Goal: Transaction & Acquisition: Book appointment/travel/reservation

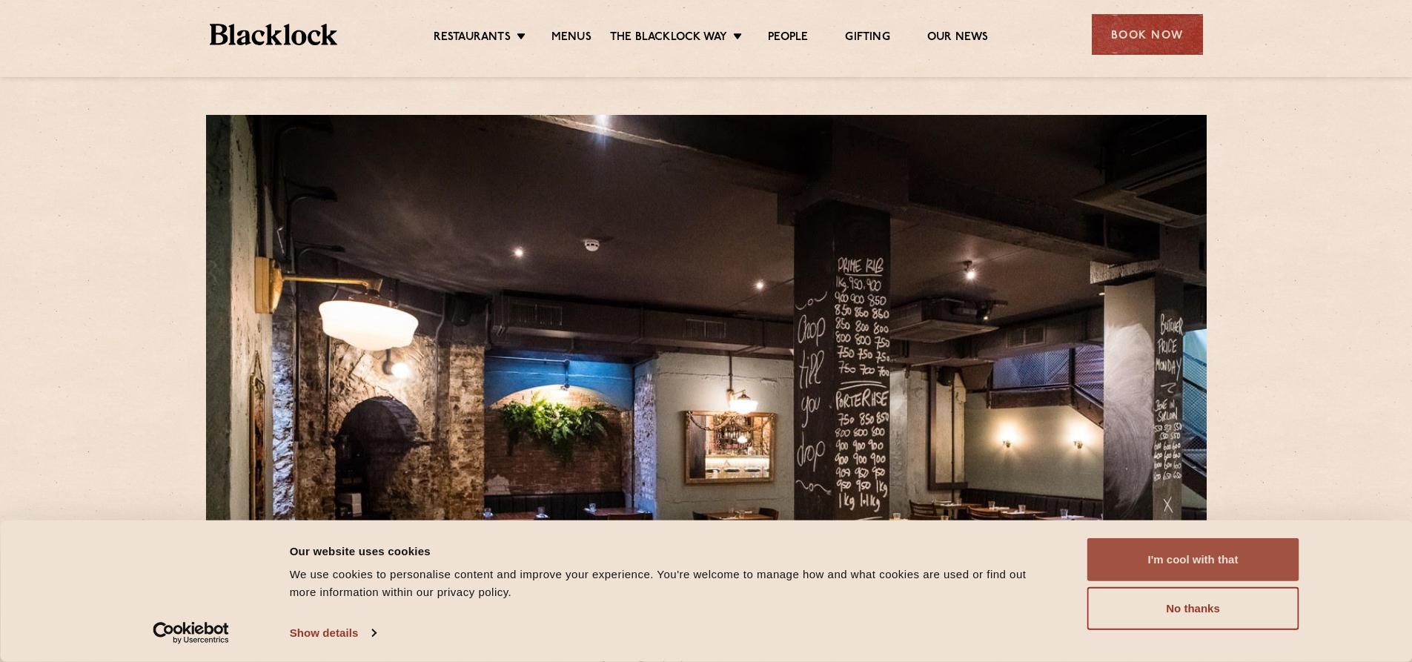
click at [1237, 563] on button "I'm cool with that" at bounding box center [1193, 559] width 212 height 43
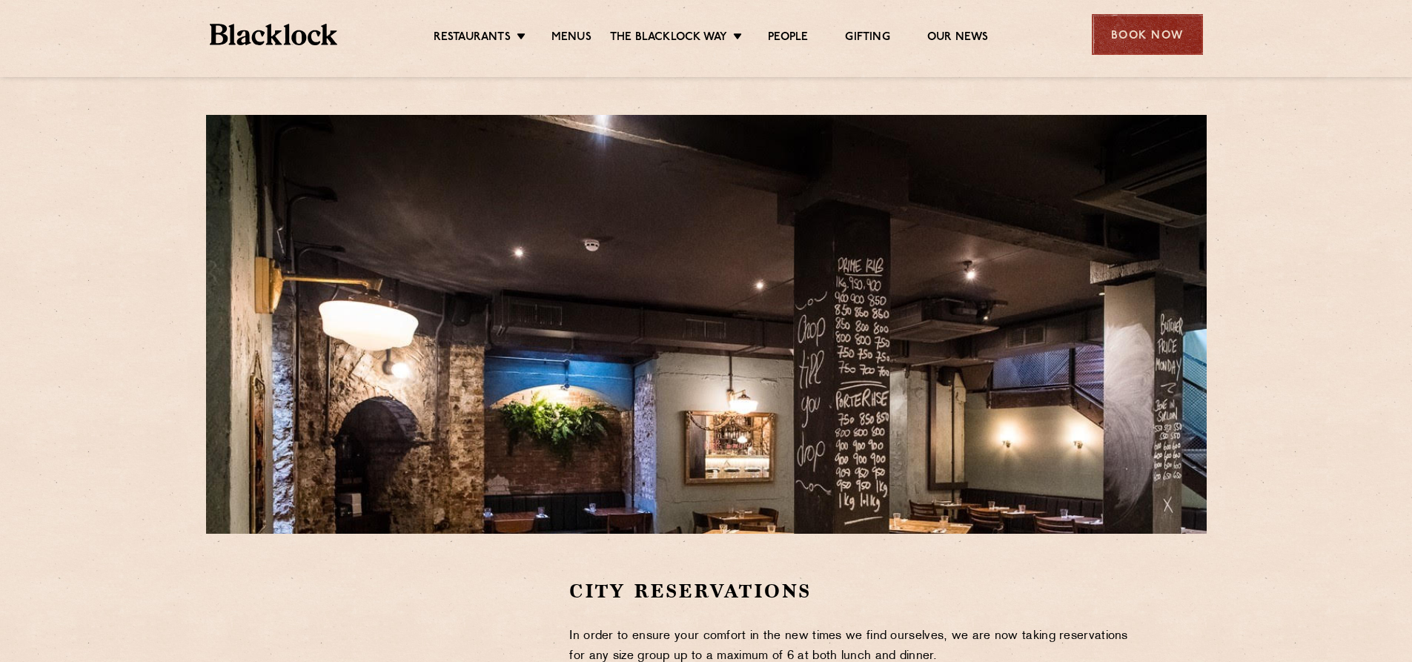
click at [1154, 27] on div "Book Now" at bounding box center [1147, 34] width 111 height 41
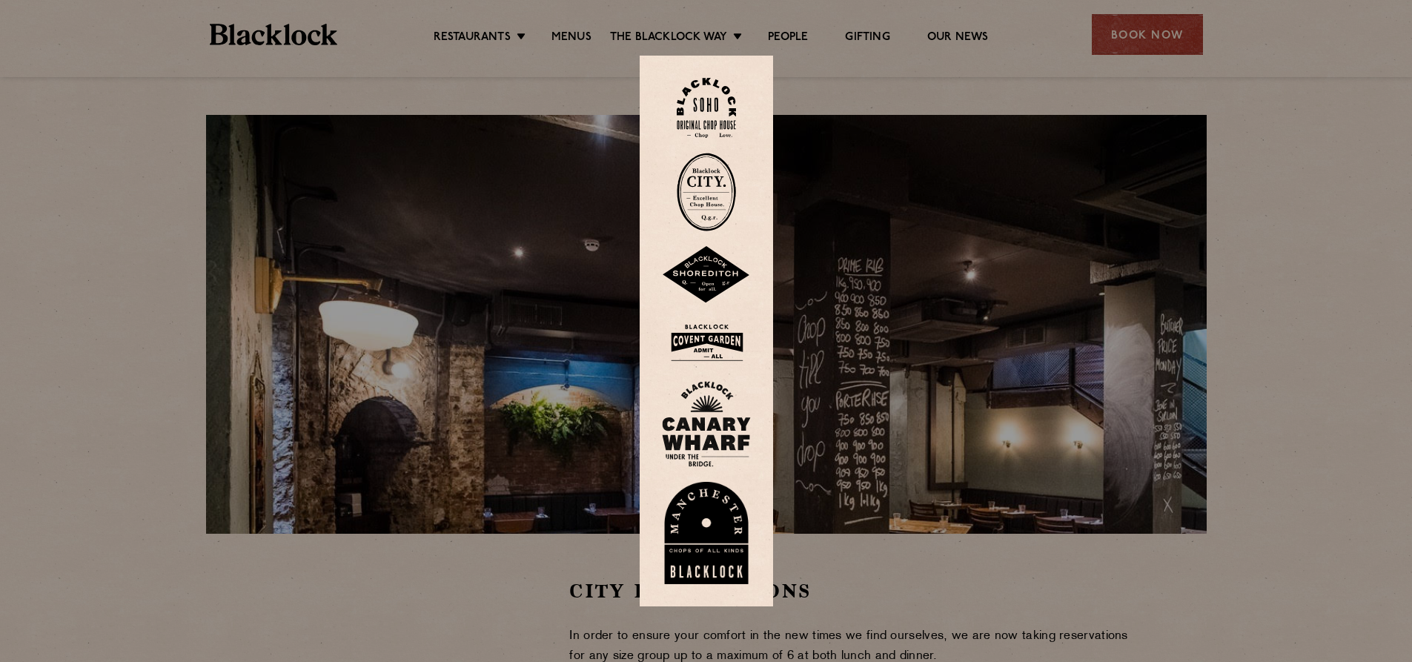
click at [863, 305] on div at bounding box center [706, 331] width 1412 height 662
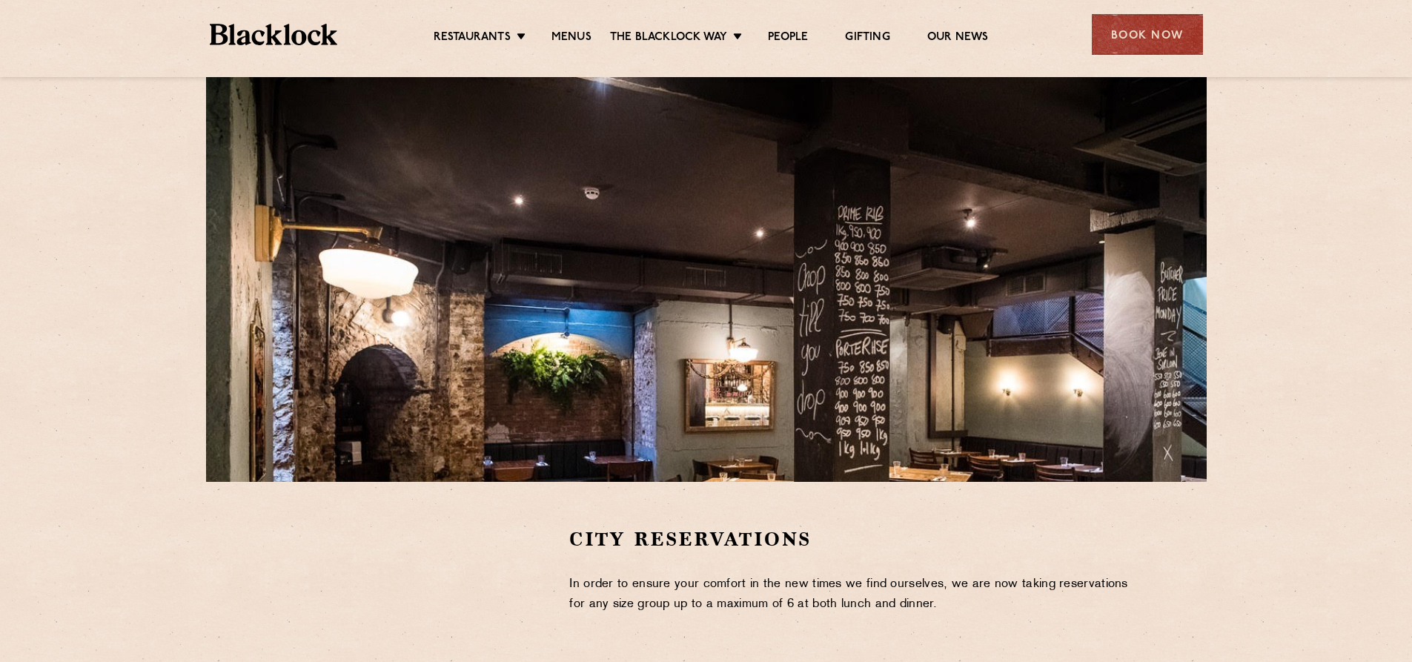
scroll to position [371, 0]
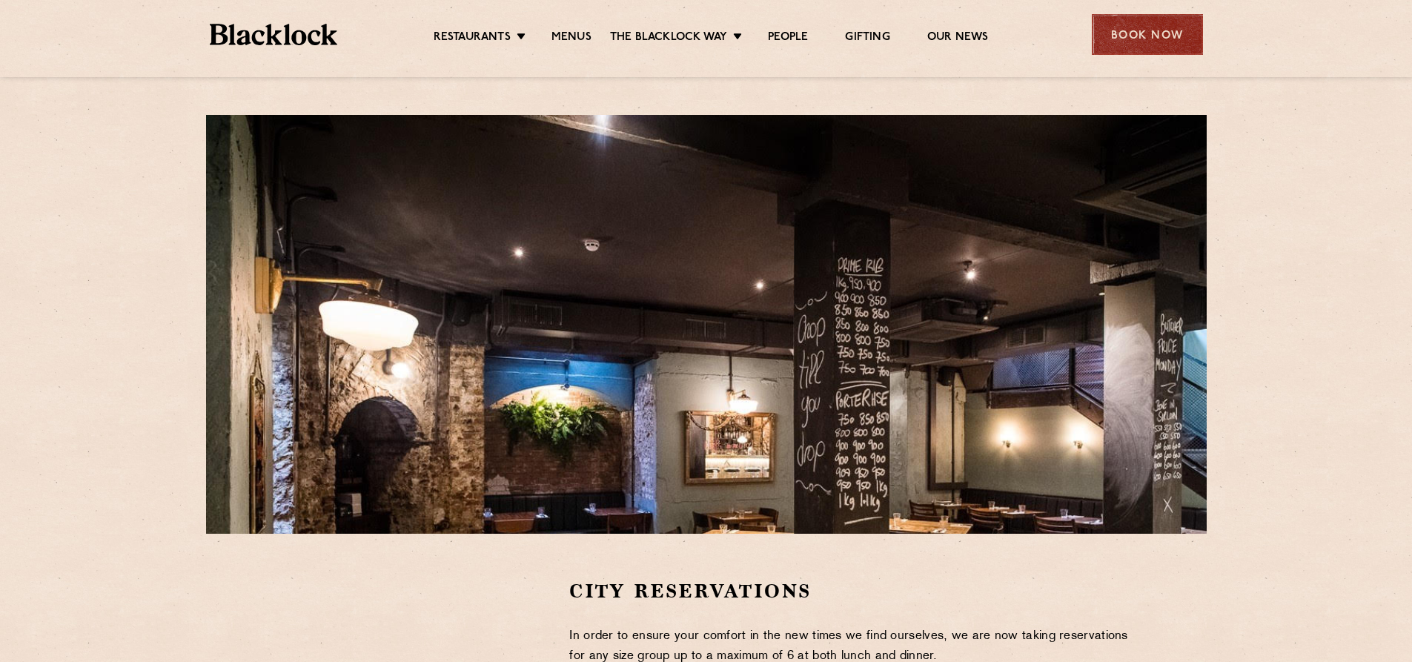
click at [1160, 38] on div "Book Now" at bounding box center [1147, 34] width 111 height 41
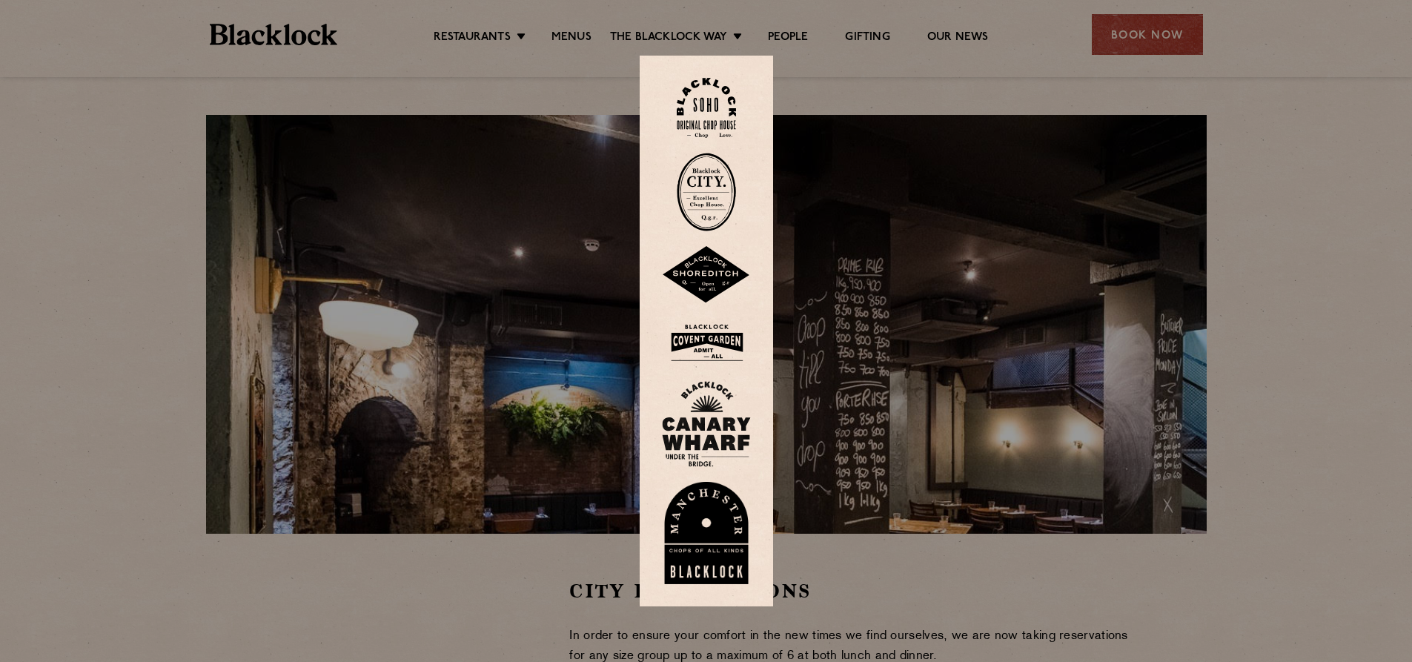
click at [585, 298] on div at bounding box center [706, 331] width 1412 height 662
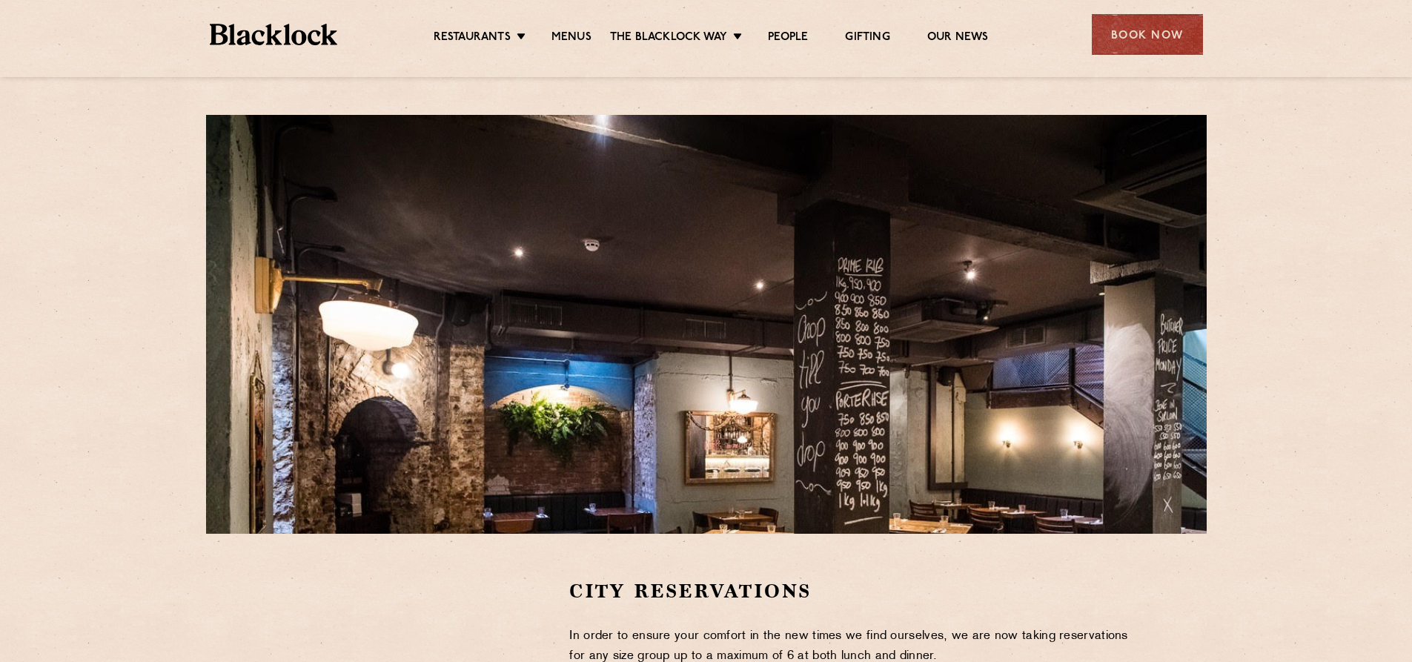
scroll to position [296, 0]
